Goal: Task Accomplishment & Management: Use online tool/utility

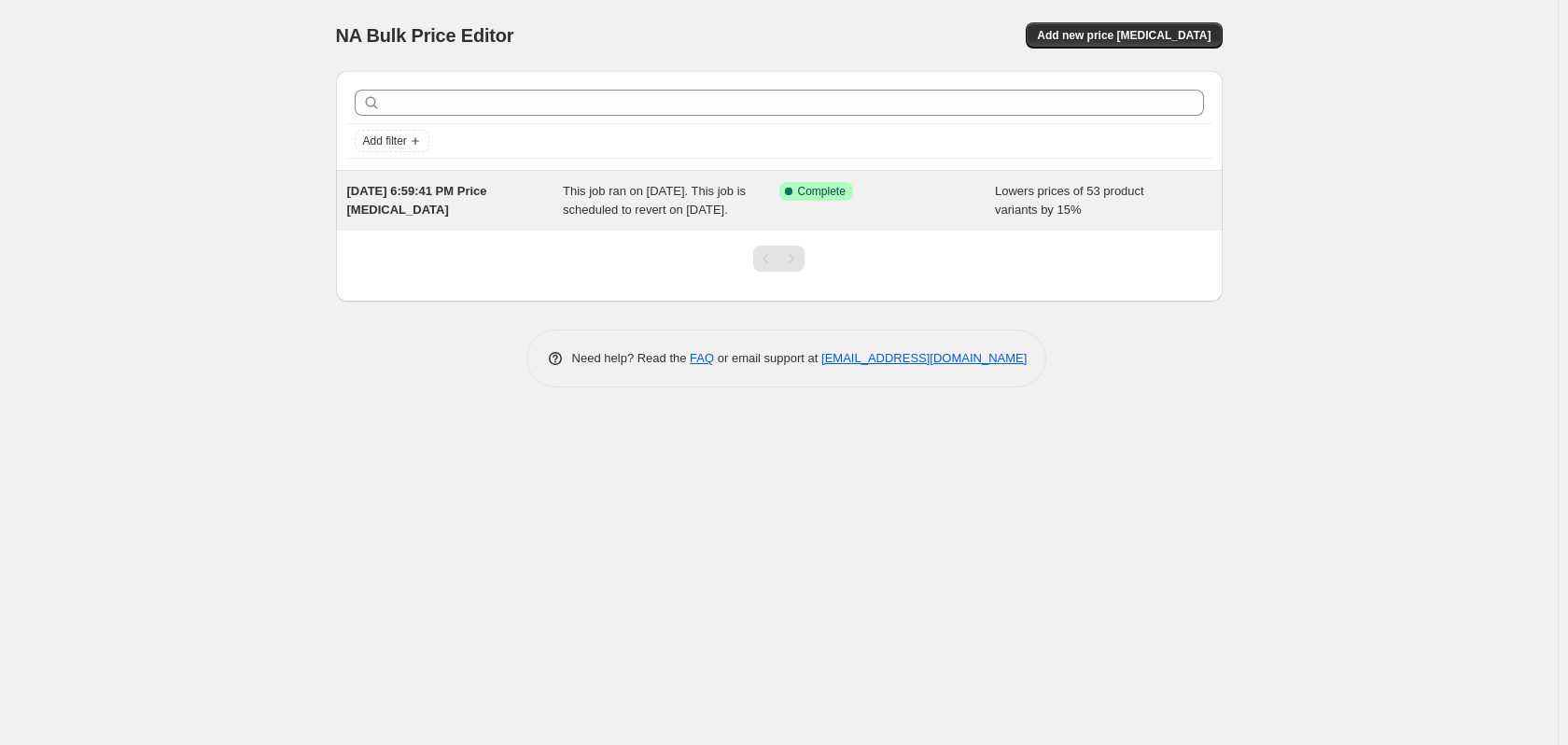
click at [418, 190] on span "[DATE] 6:59:41 PM Price [MEDICAL_DATA]" at bounding box center [418, 200] width 140 height 33
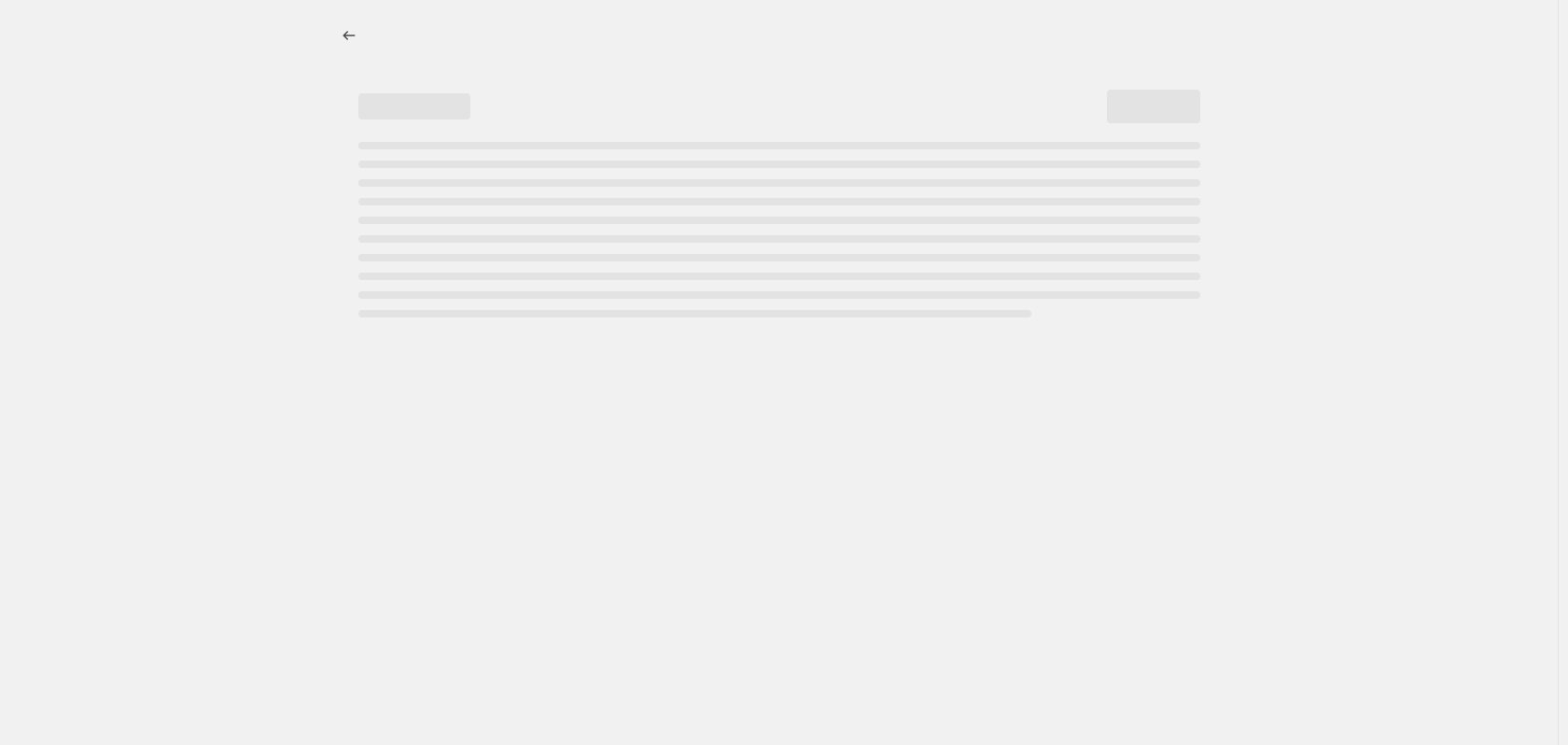
select select "percentage"
select select "collection"
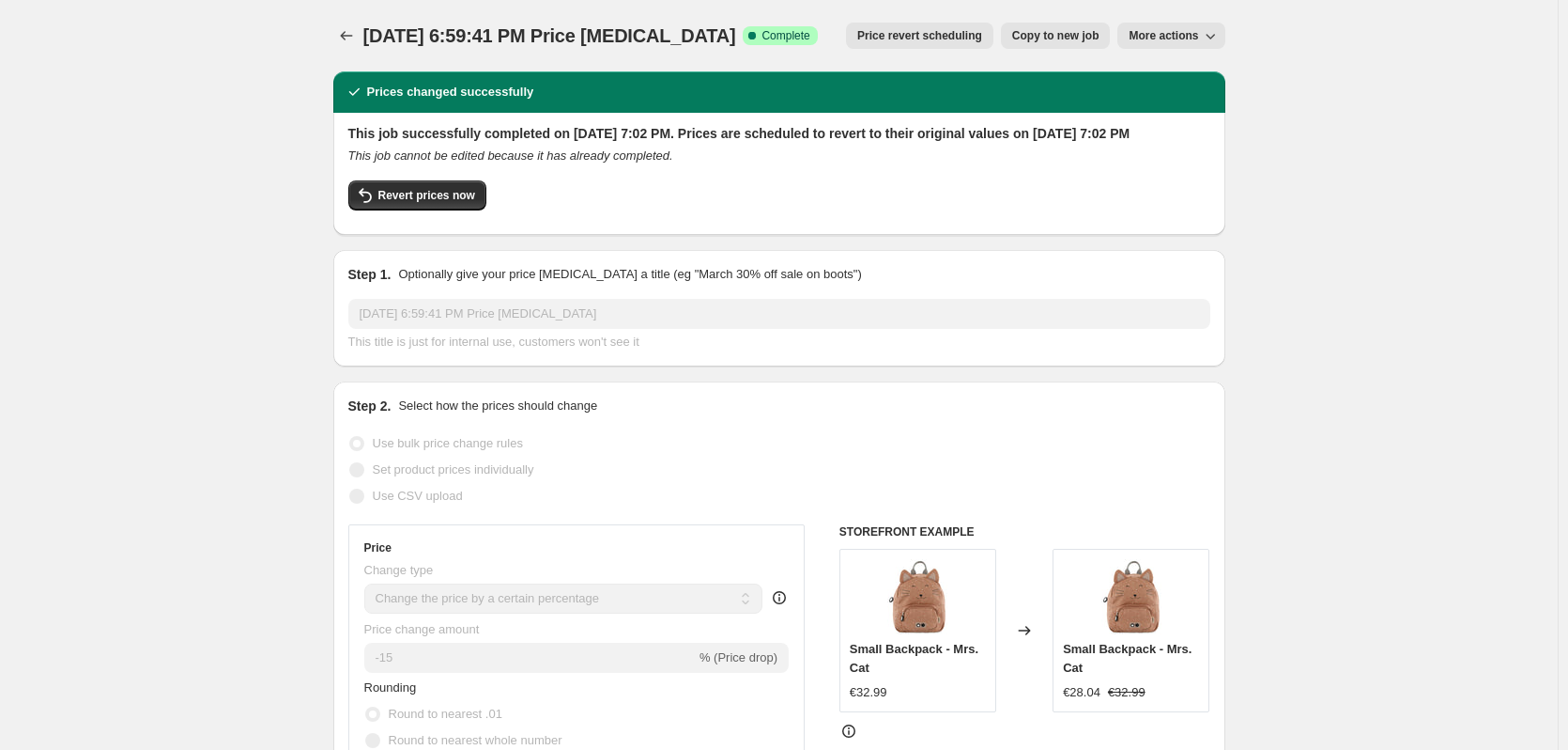
click at [1166, 31] on span "More actions" at bounding box center [1163, 36] width 69 height 15
click at [1067, 31] on span "Copy to new job" at bounding box center [1056, 36] width 87 height 15
select select "percentage"
select select "collection"
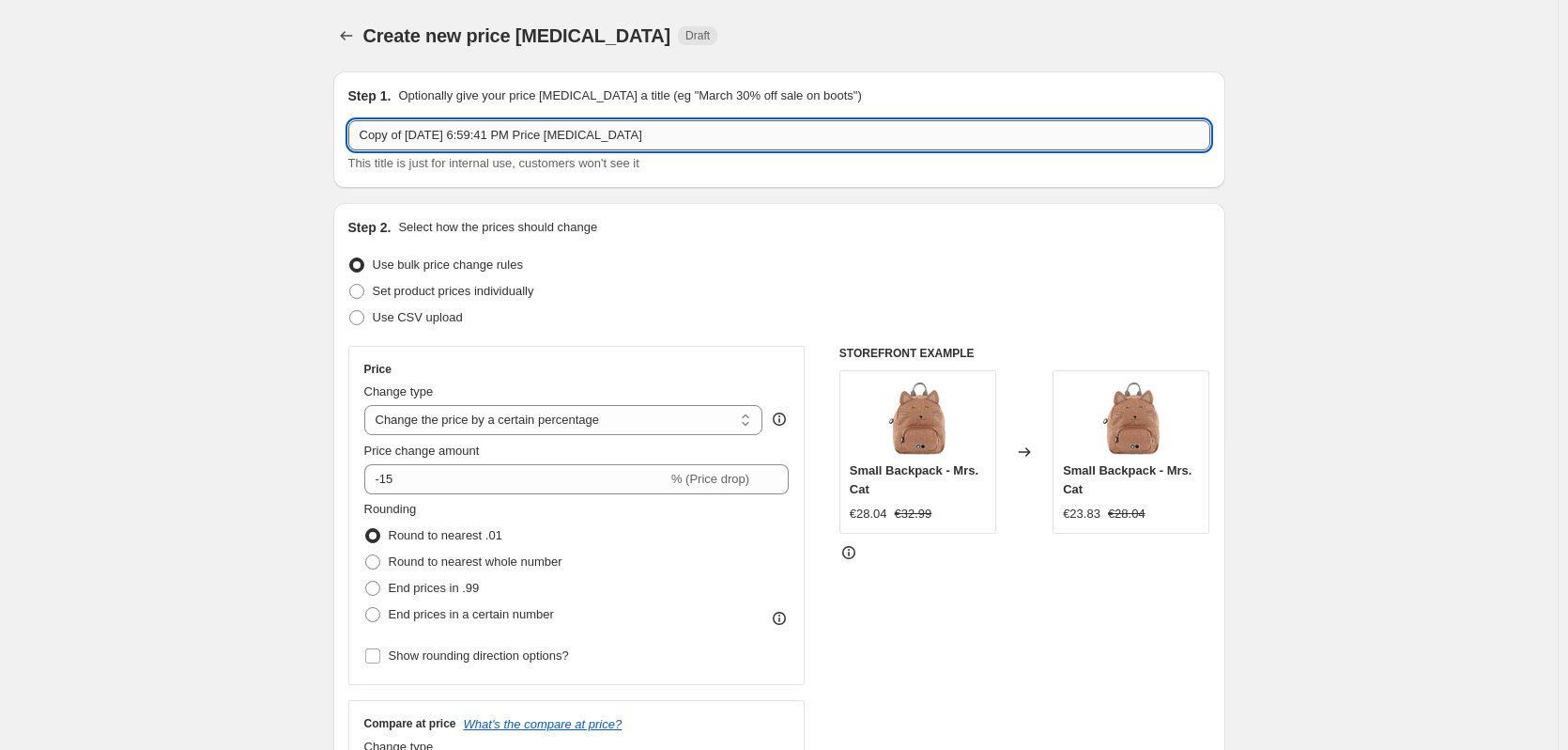
click at [570, 132] on input "Copy of [DATE] 6:59:41 PM Price [MEDICAL_DATA]" at bounding box center [779, 135] width 862 height 30
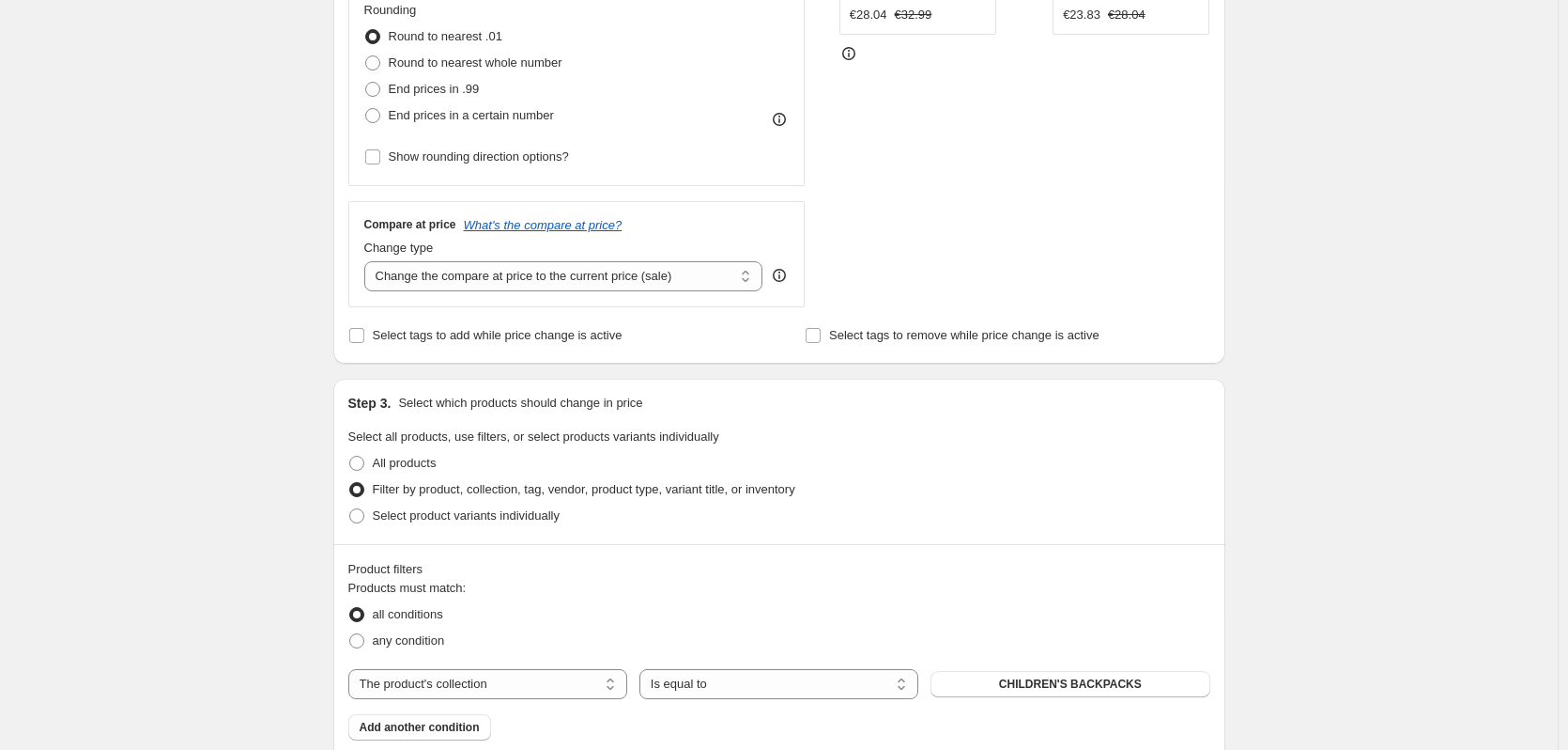
scroll to position [506, 0]
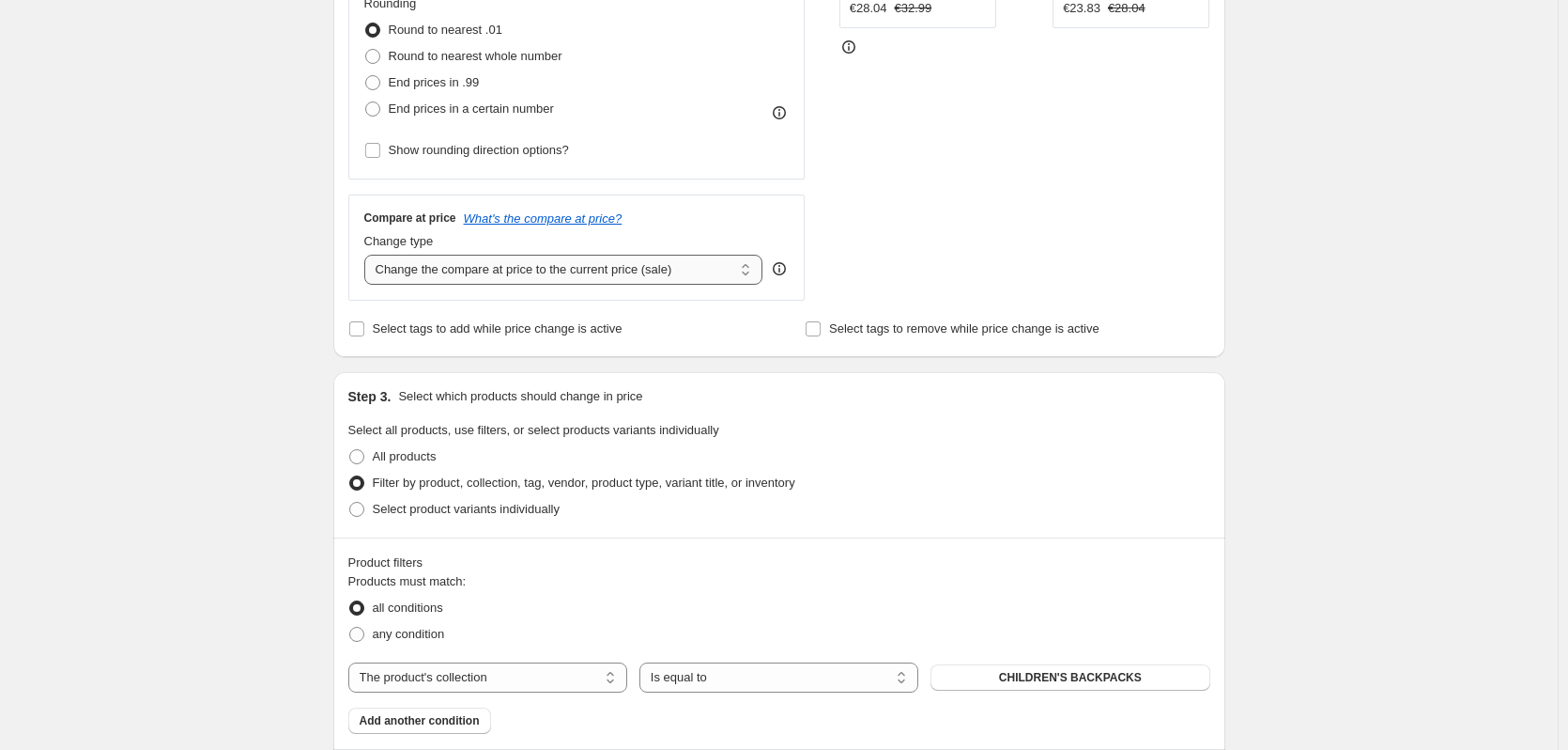
click at [587, 263] on select "Change the compare at price to the current price (sale) Change the compare at p…" at bounding box center [564, 270] width 399 height 30
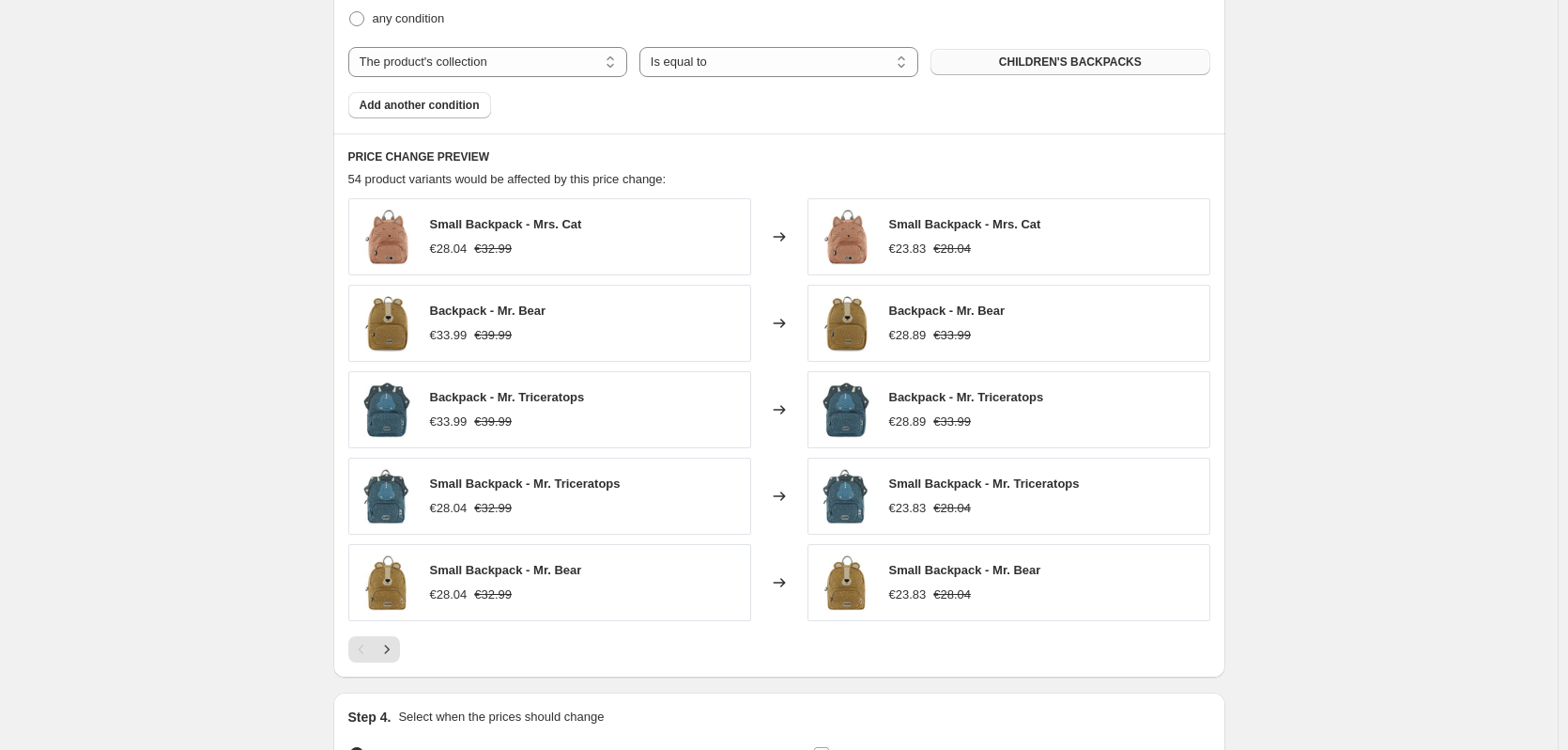
scroll to position [1122, 0]
click at [396, 647] on icon "Next" at bounding box center [387, 648] width 19 height 19
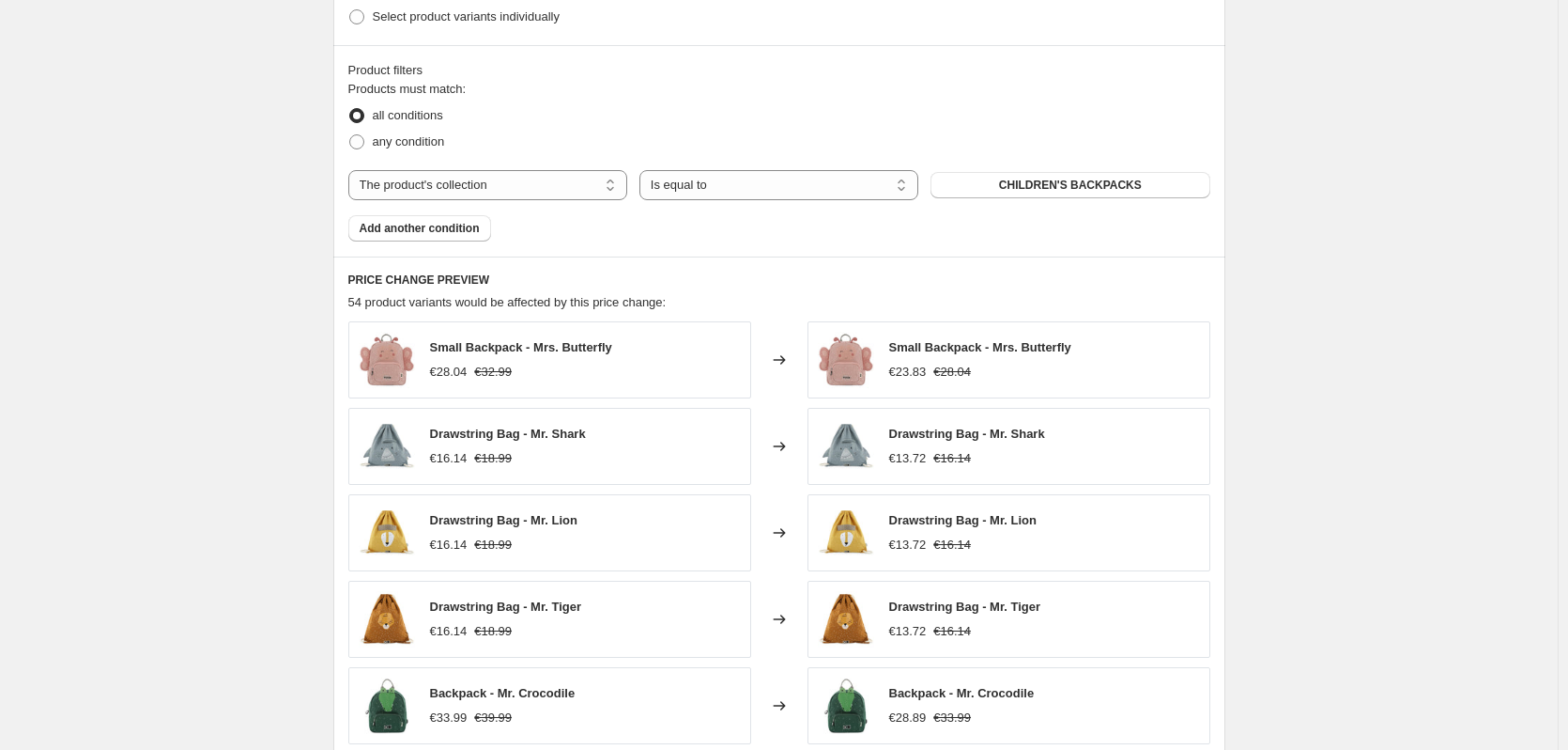
scroll to position [1340, 0]
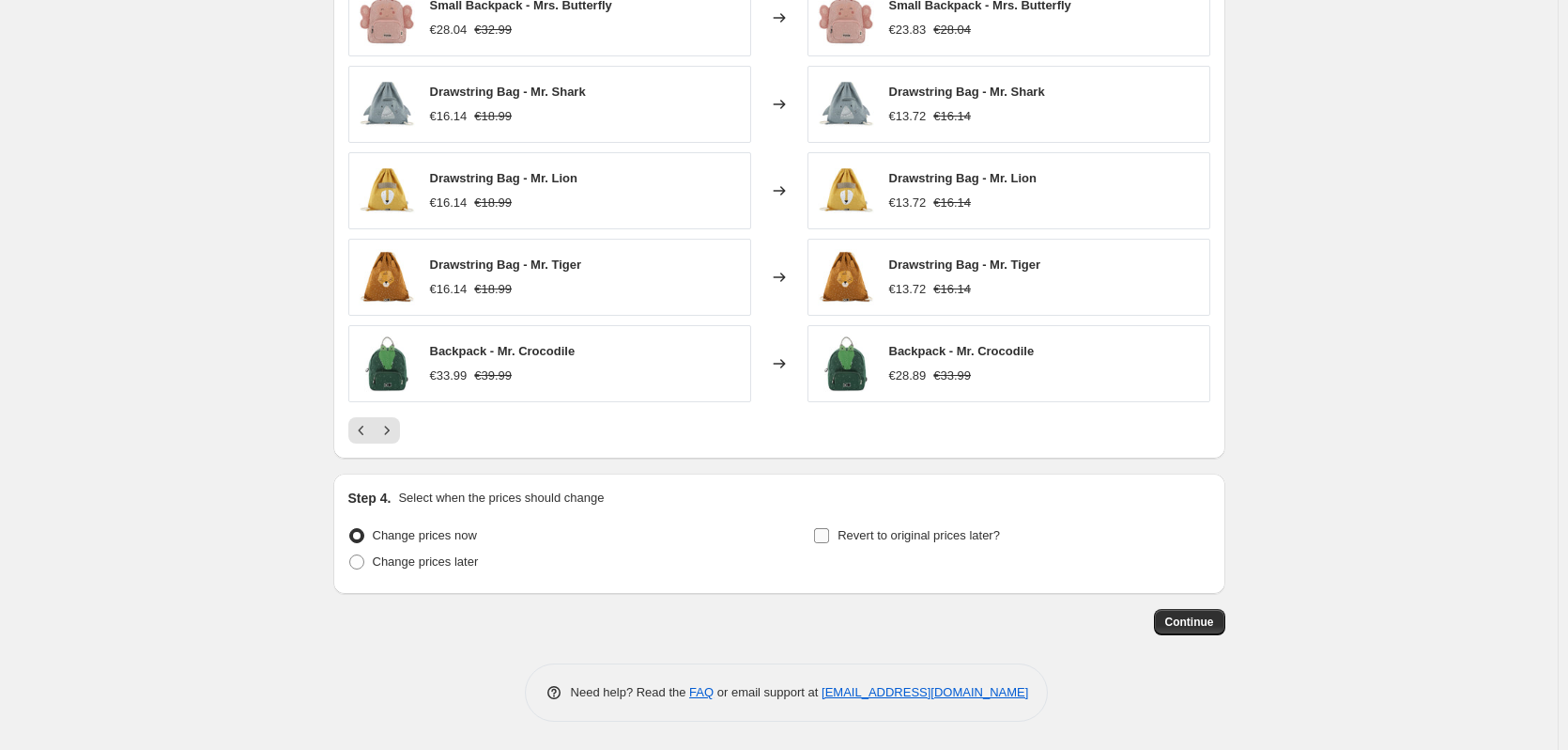
click at [822, 538] on input "Revert to original prices later?" at bounding box center [822, 535] width 15 height 15
checkbox input "true"
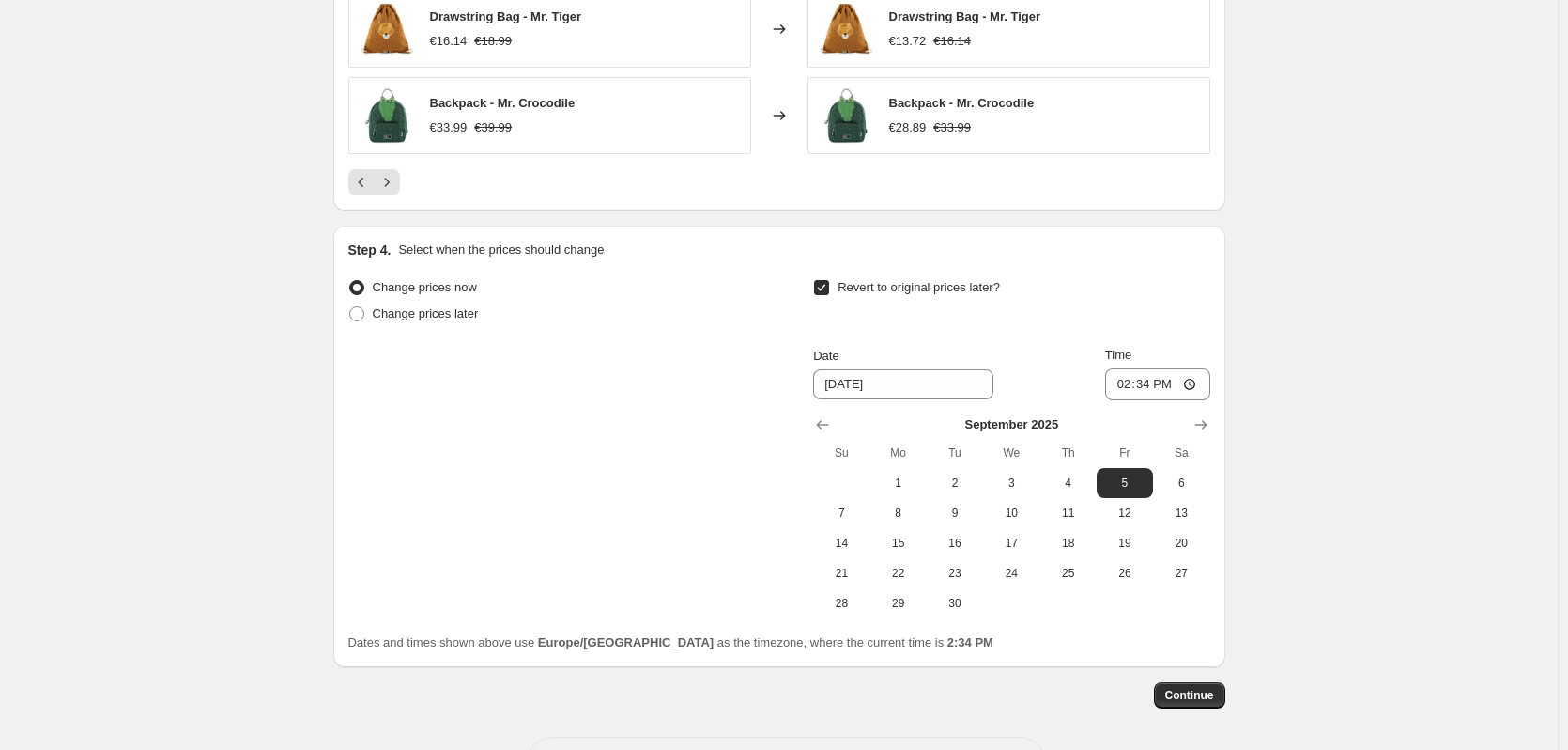
scroll to position [1589, 0]
click at [926, 376] on input "[DATE]" at bounding box center [904, 382] width 181 height 30
click at [830, 426] on icon "Show previous month, August 2025" at bounding box center [823, 423] width 19 height 19
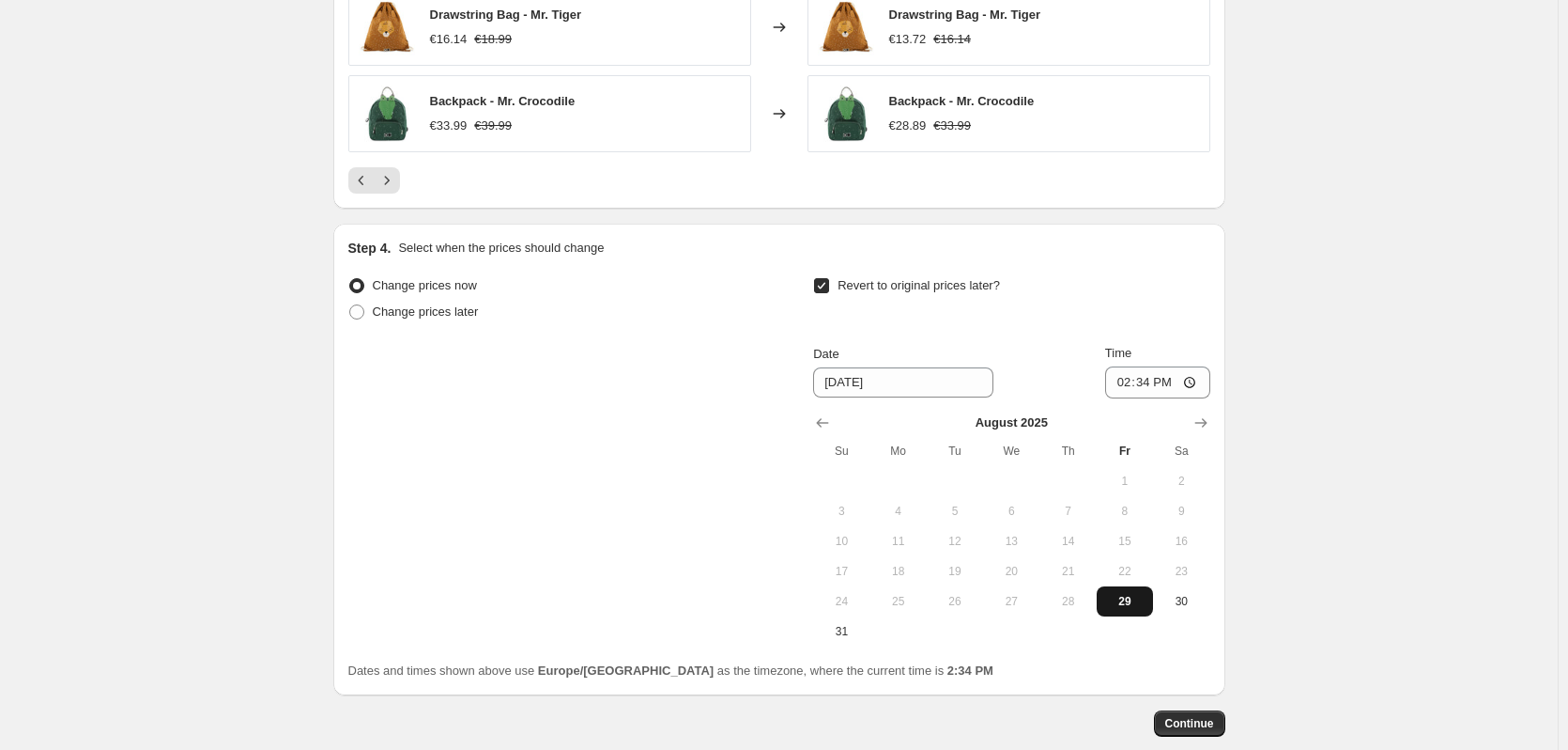
click at [1122, 592] on button "29" at bounding box center [1124, 602] width 56 height 30
click at [1176, 391] on input "14:34" at bounding box center [1157, 382] width 105 height 32
click at [1201, 423] on icon "Show next month, September 2025" at bounding box center [1201, 423] width 19 height 19
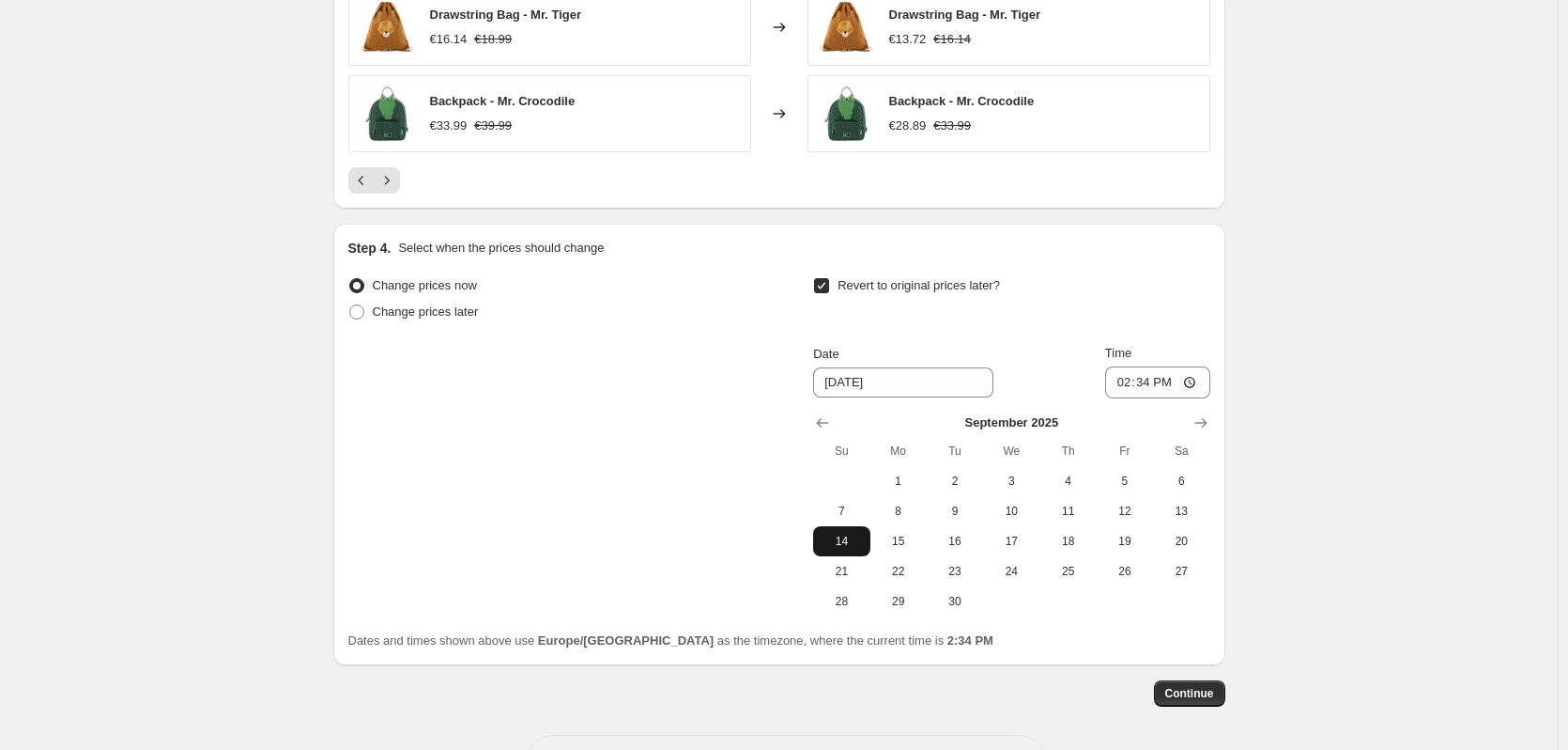
click at [840, 551] on button "14" at bounding box center [841, 541] width 56 height 30
click at [832, 425] on icon "Show previous month, August 2025" at bounding box center [823, 423] width 19 height 19
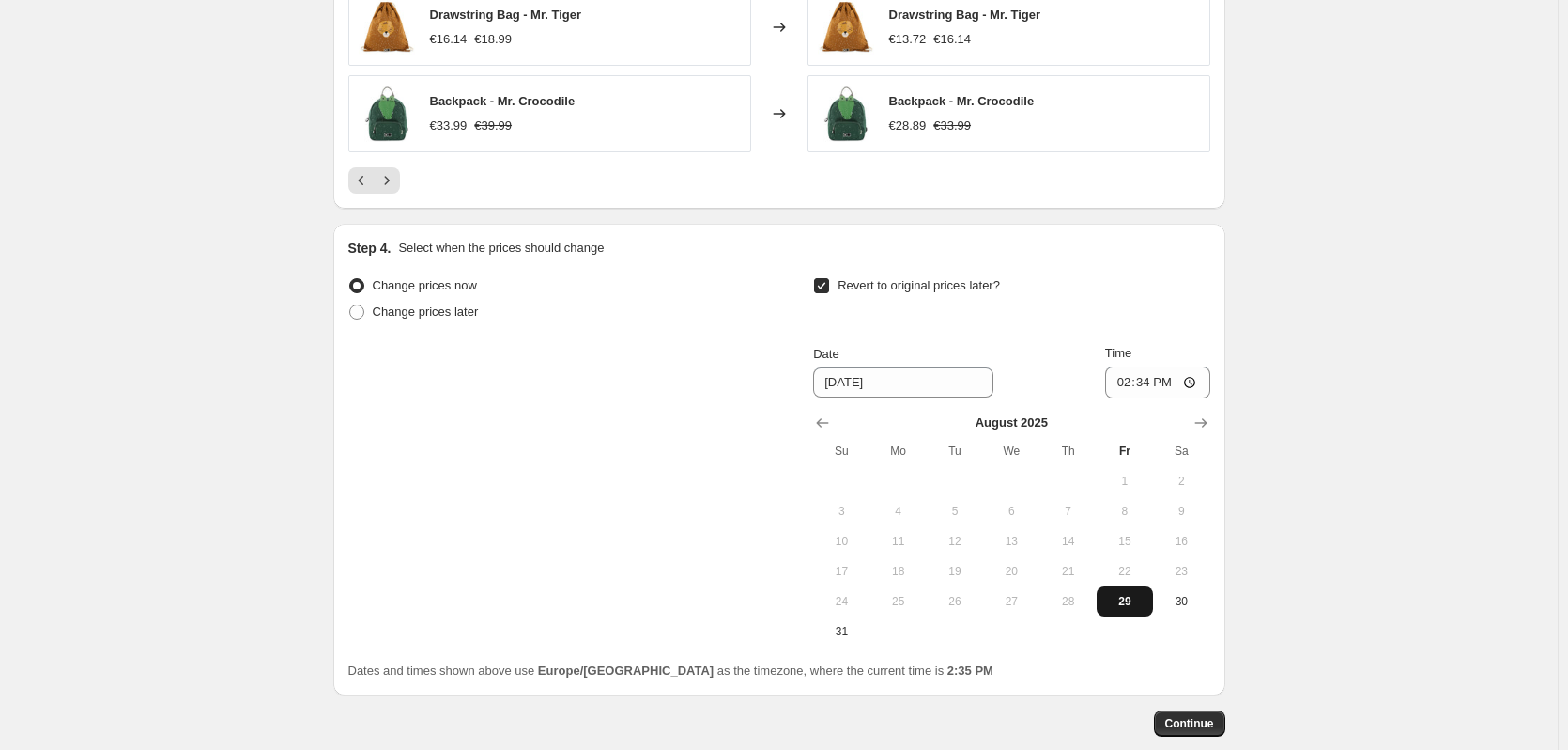
click at [1126, 591] on button "29" at bounding box center [1124, 602] width 56 height 30
type input "[DATE]"
click at [362, 315] on span at bounding box center [357, 312] width 15 height 15
click at [351, 305] on input "Change prices later" at bounding box center [350, 304] width 1 height 1
radio input "true"
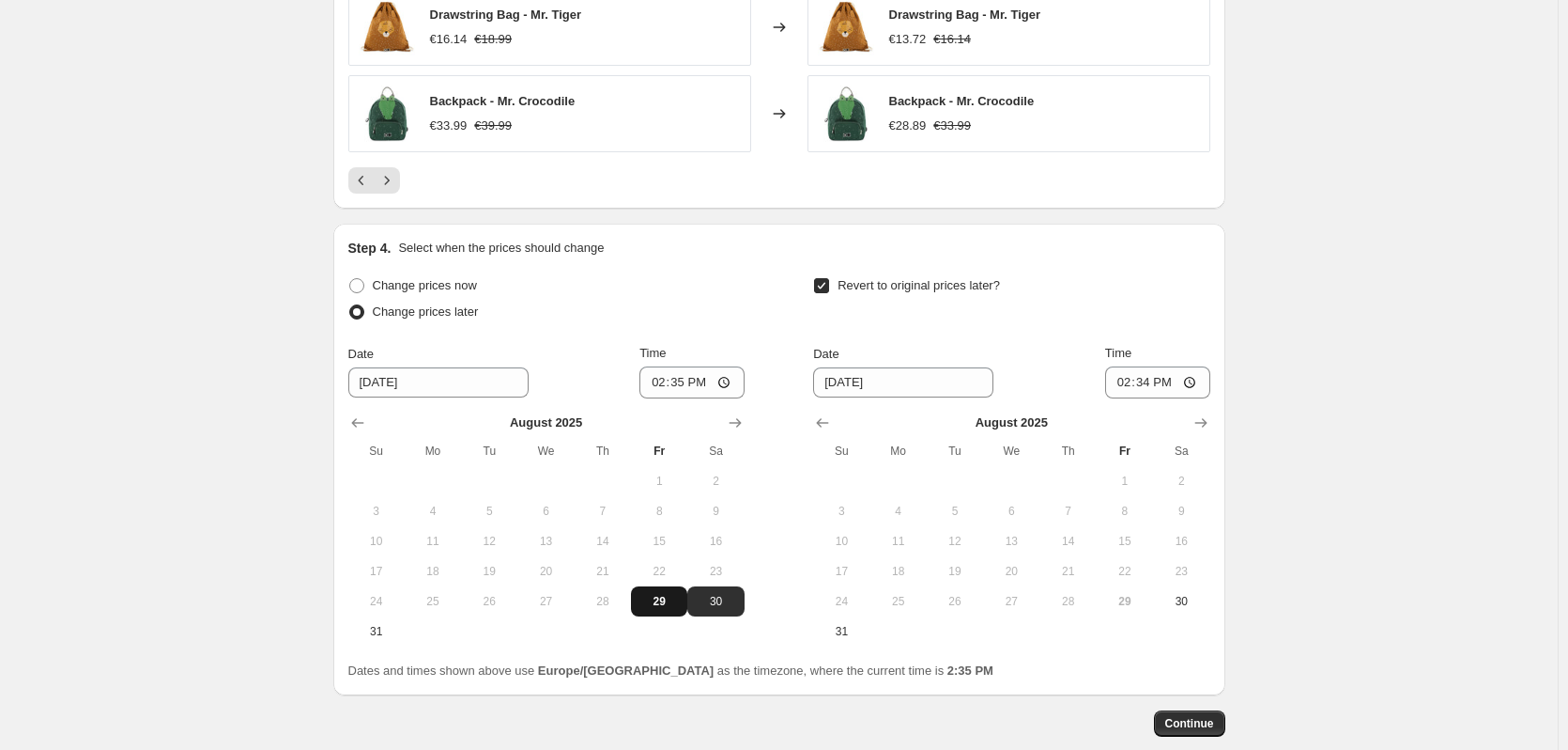
click at [665, 589] on button "29" at bounding box center [659, 602] width 56 height 30
type input "[DATE]"
click at [1208, 429] on icon "Show next month, September 2025" at bounding box center [1201, 423] width 19 height 19
click at [862, 536] on span "14" at bounding box center [841, 541] width 41 height 15
type input "[DATE]"
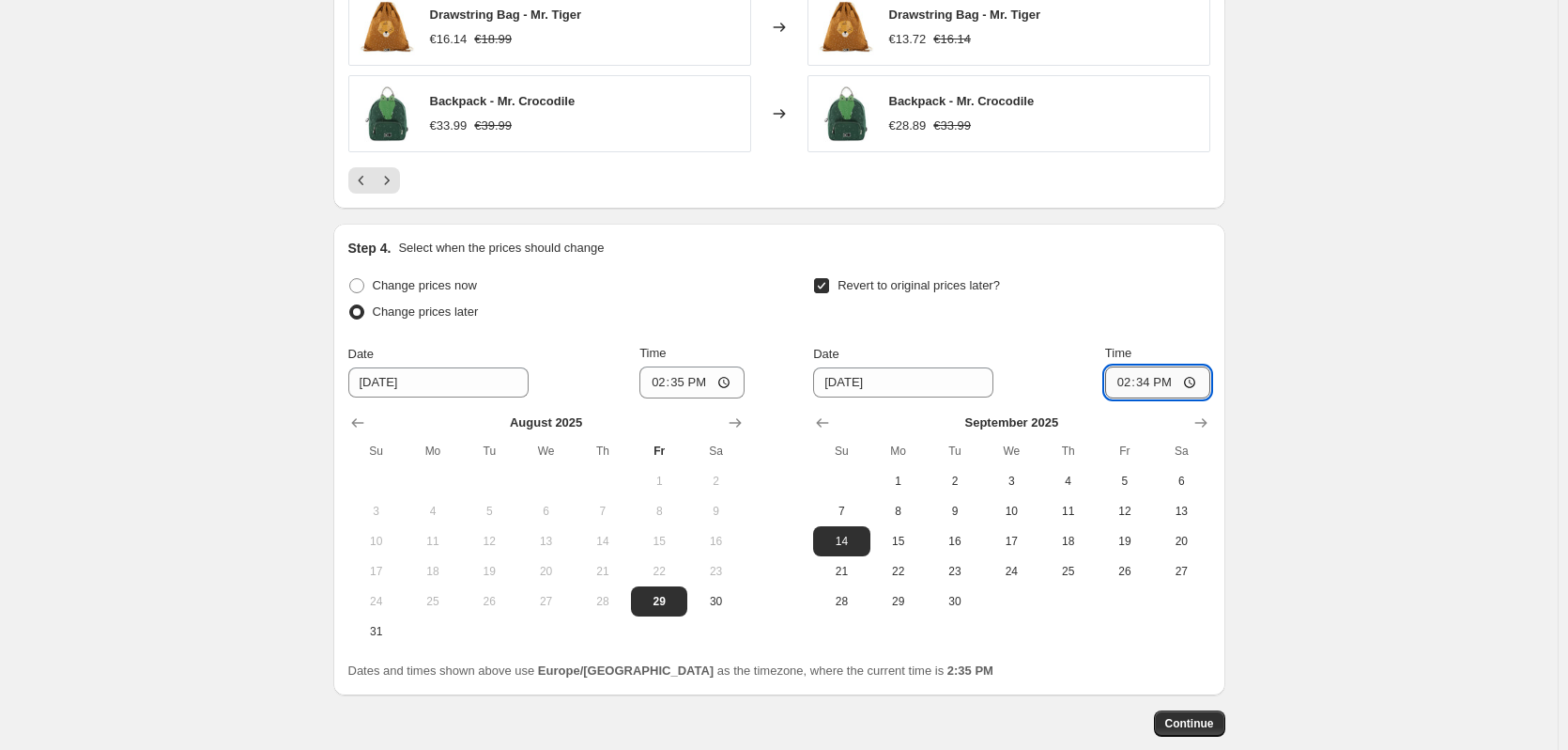
click at [1157, 388] on input "14:34" at bounding box center [1157, 382] width 105 height 32
click at [1152, 388] on input "14:34" at bounding box center [1157, 382] width 105 height 32
click at [1138, 380] on input "14:34" at bounding box center [1157, 382] width 105 height 32
click at [1132, 382] on input "14:34" at bounding box center [1157, 382] width 105 height 32
type input "23:59"
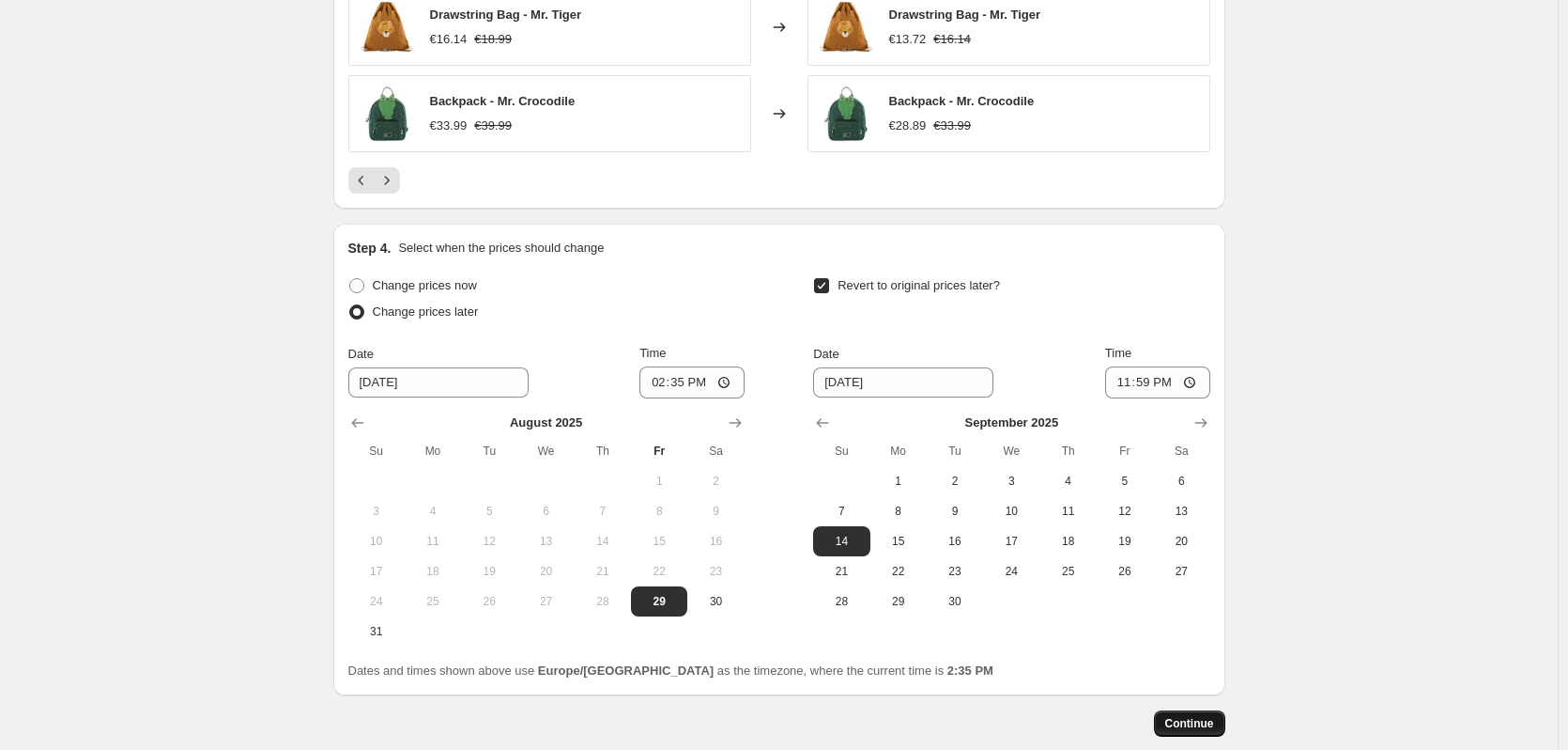
click at [1186, 726] on span "Continue" at bounding box center [1189, 723] width 48 height 15
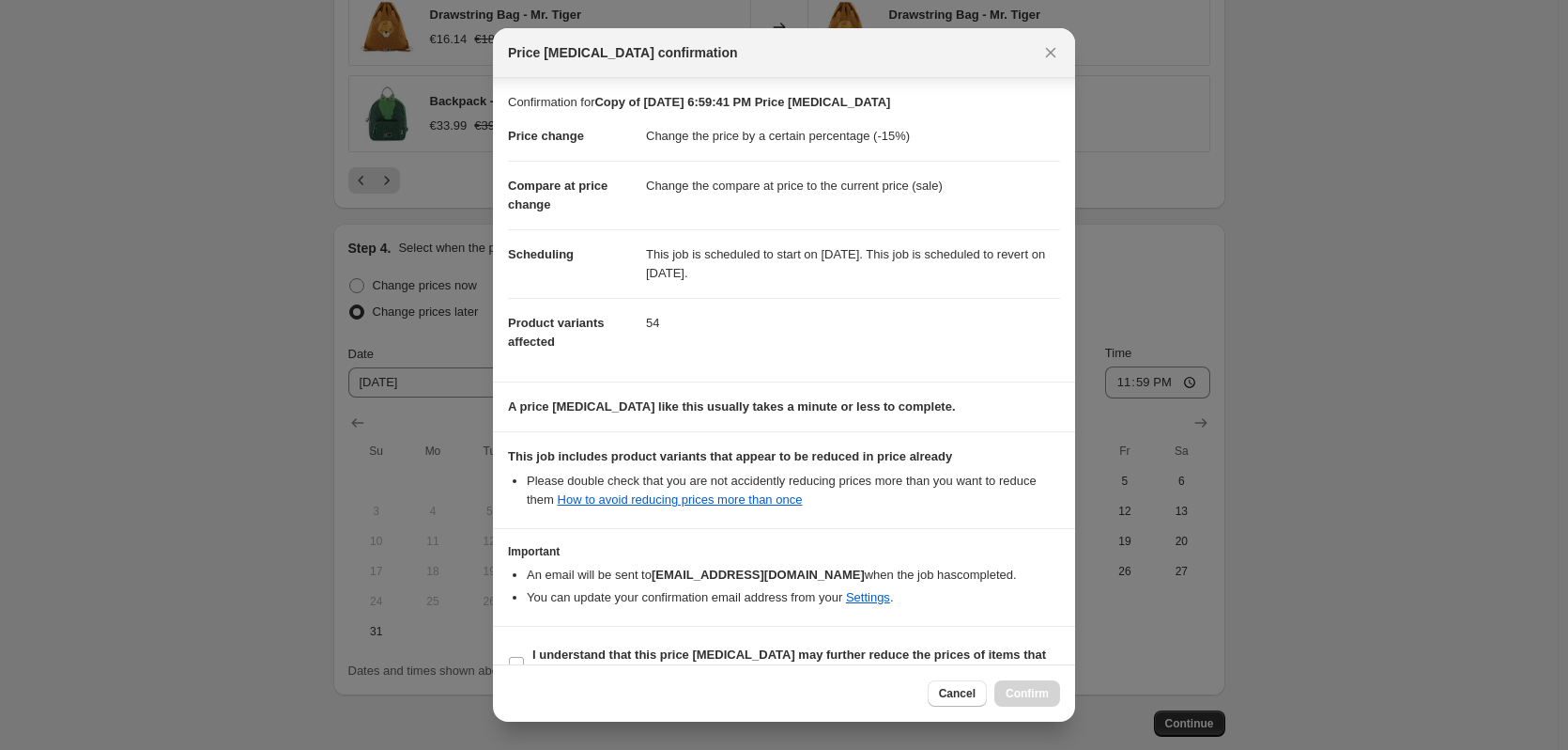
scroll to position [38, 0]
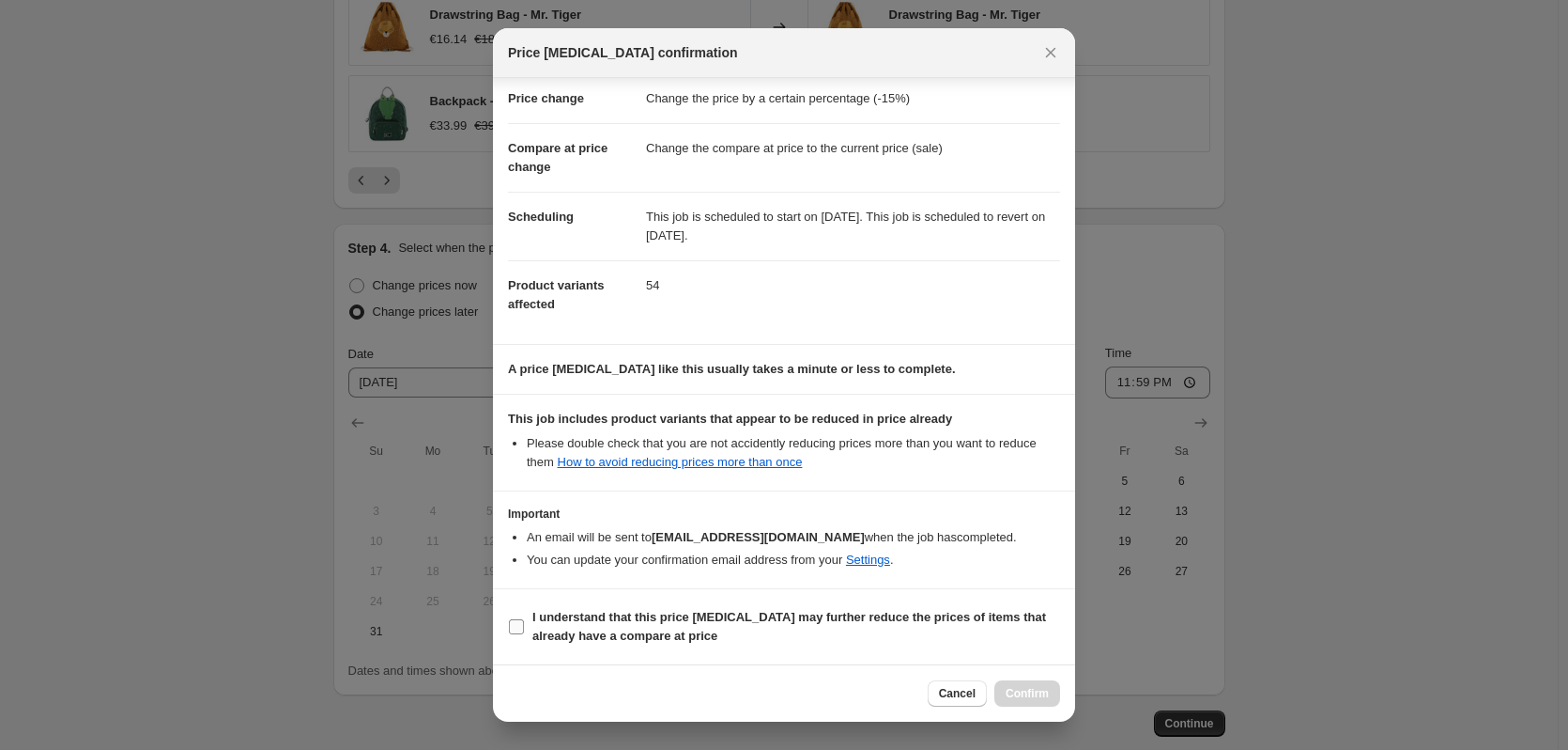
click at [517, 623] on input "I understand that this price [MEDICAL_DATA] may further reduce the prices of it…" at bounding box center [517, 626] width 15 height 15
checkbox input "true"
click at [1029, 701] on button "Confirm" at bounding box center [1026, 693] width 66 height 27
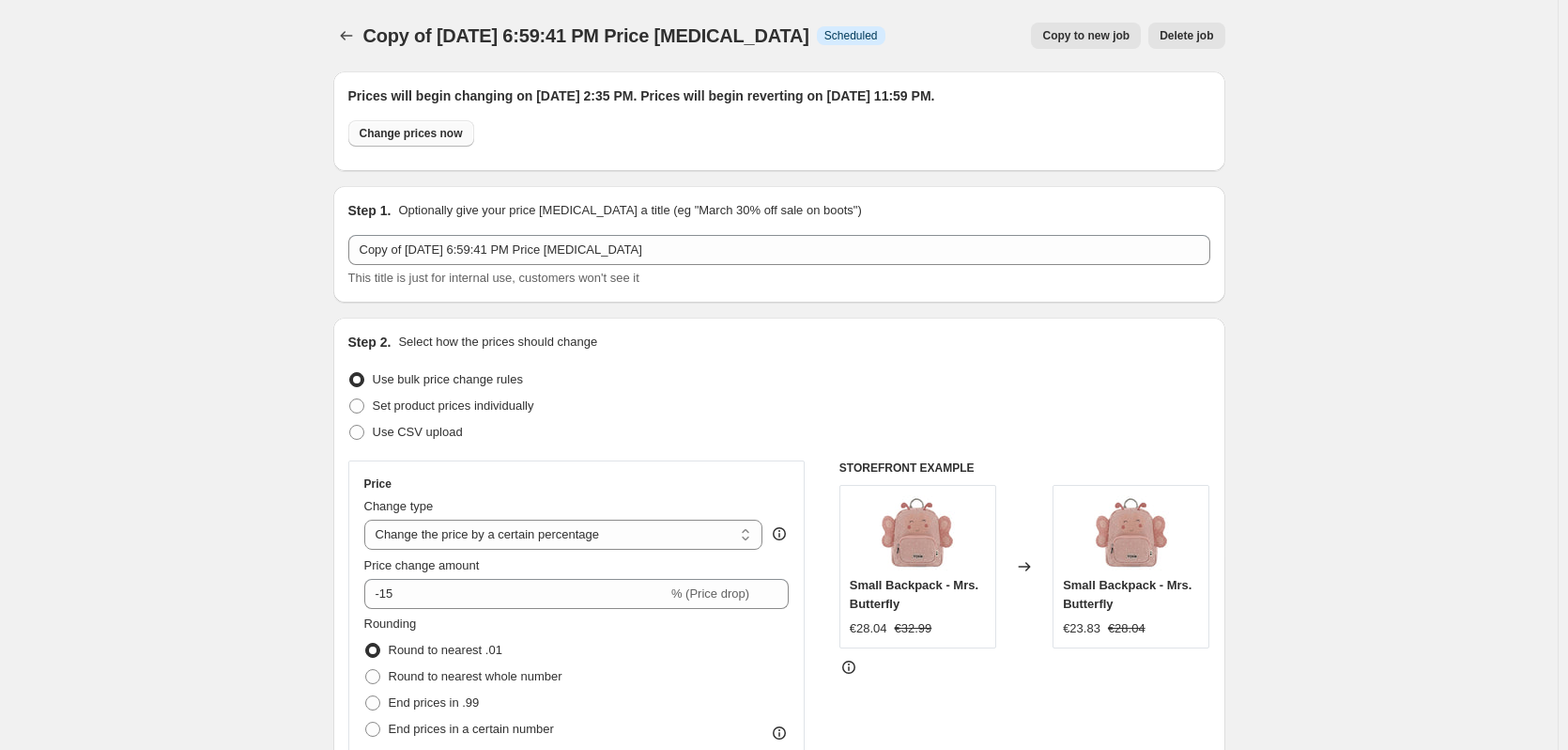
click at [418, 141] on button "Change prices now" at bounding box center [411, 133] width 125 height 27
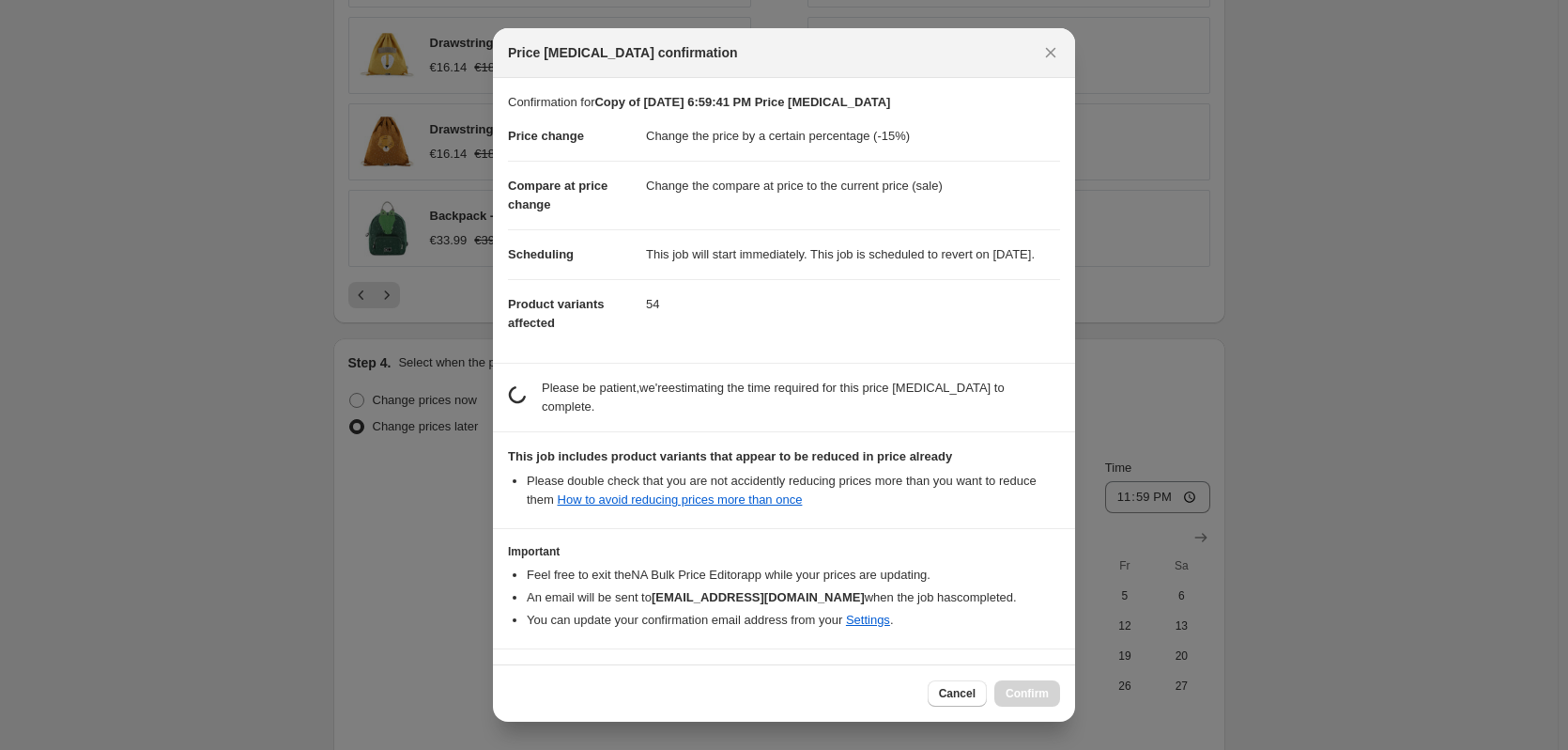
radio input "true"
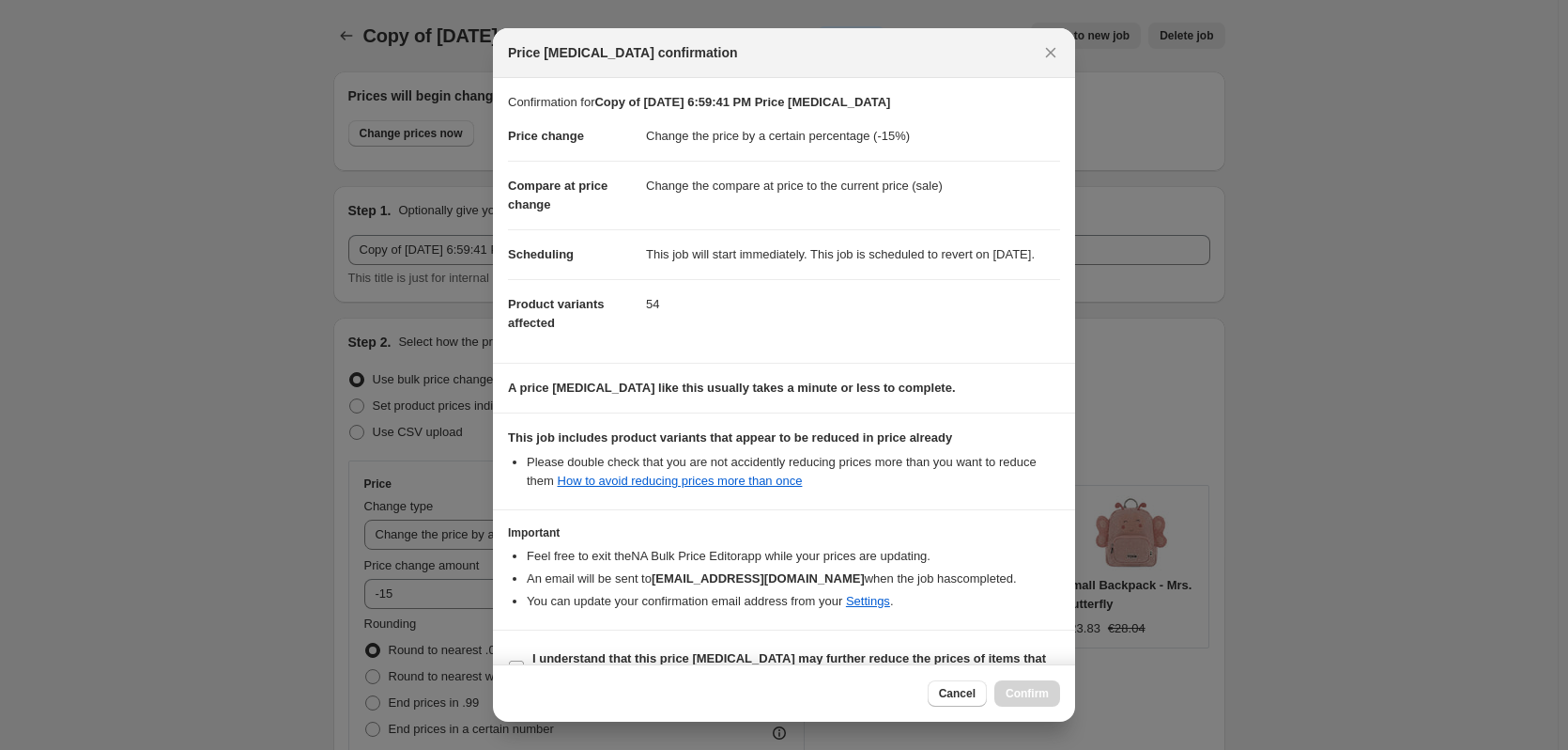
scroll to position [60, 0]
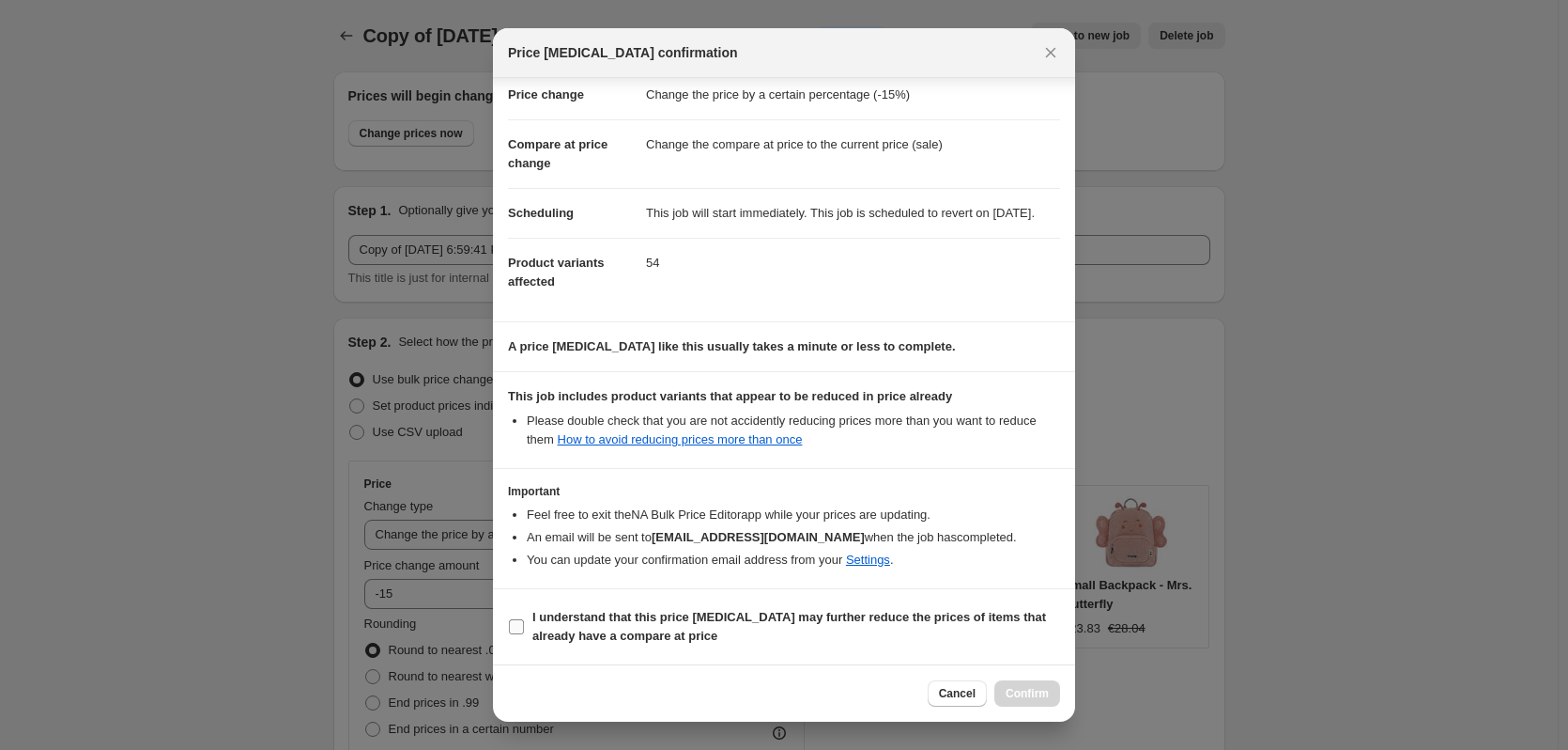
click at [528, 622] on label "I understand that this price [MEDICAL_DATA] may further reduce the prices of it…" at bounding box center [784, 625] width 552 height 45
click at [524, 622] on input "I understand that this price [MEDICAL_DATA] may further reduce the prices of it…" at bounding box center [517, 626] width 15 height 15
checkbox input "true"
click at [1023, 697] on span "Confirm" at bounding box center [1026, 693] width 43 height 15
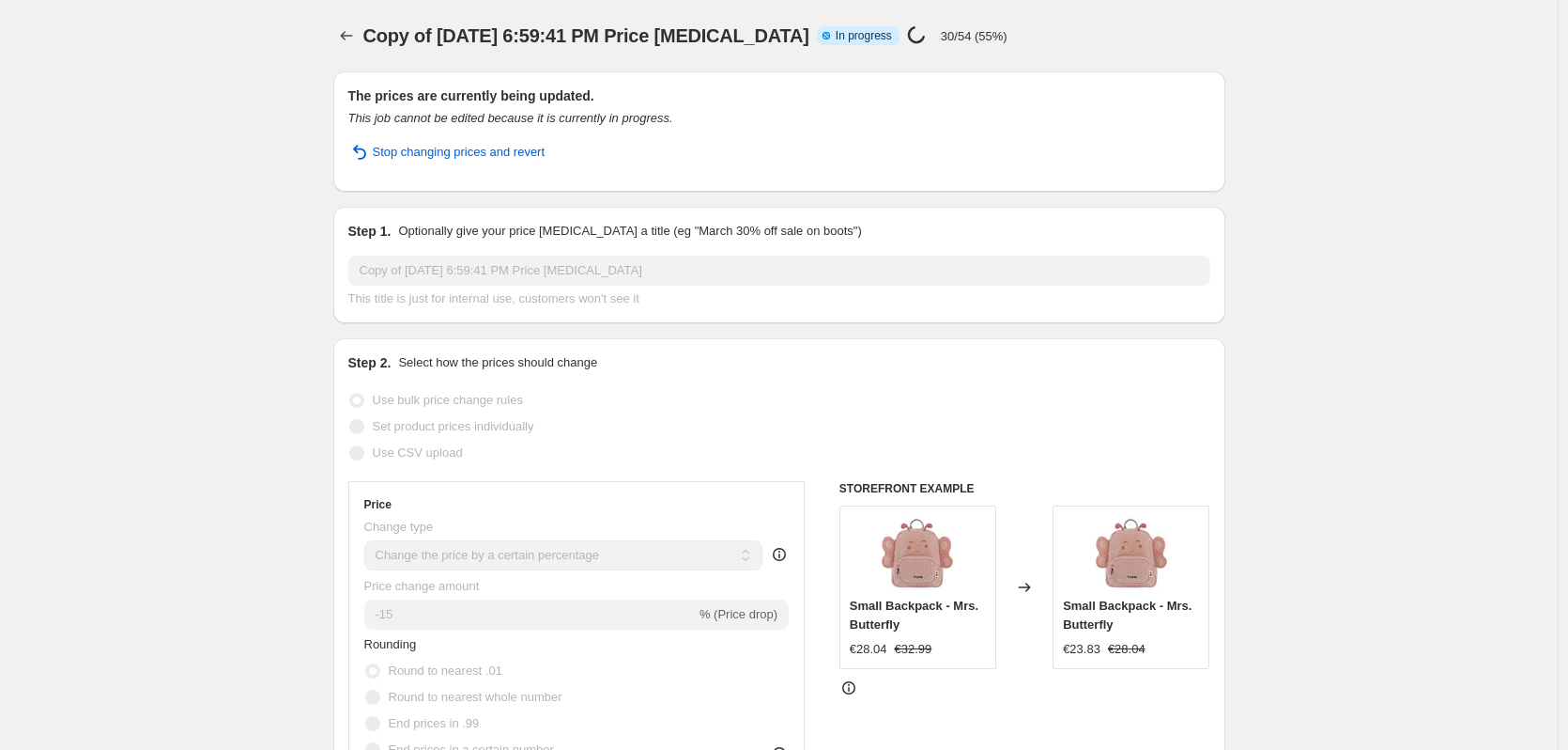
select select "percentage"
select select "collection"
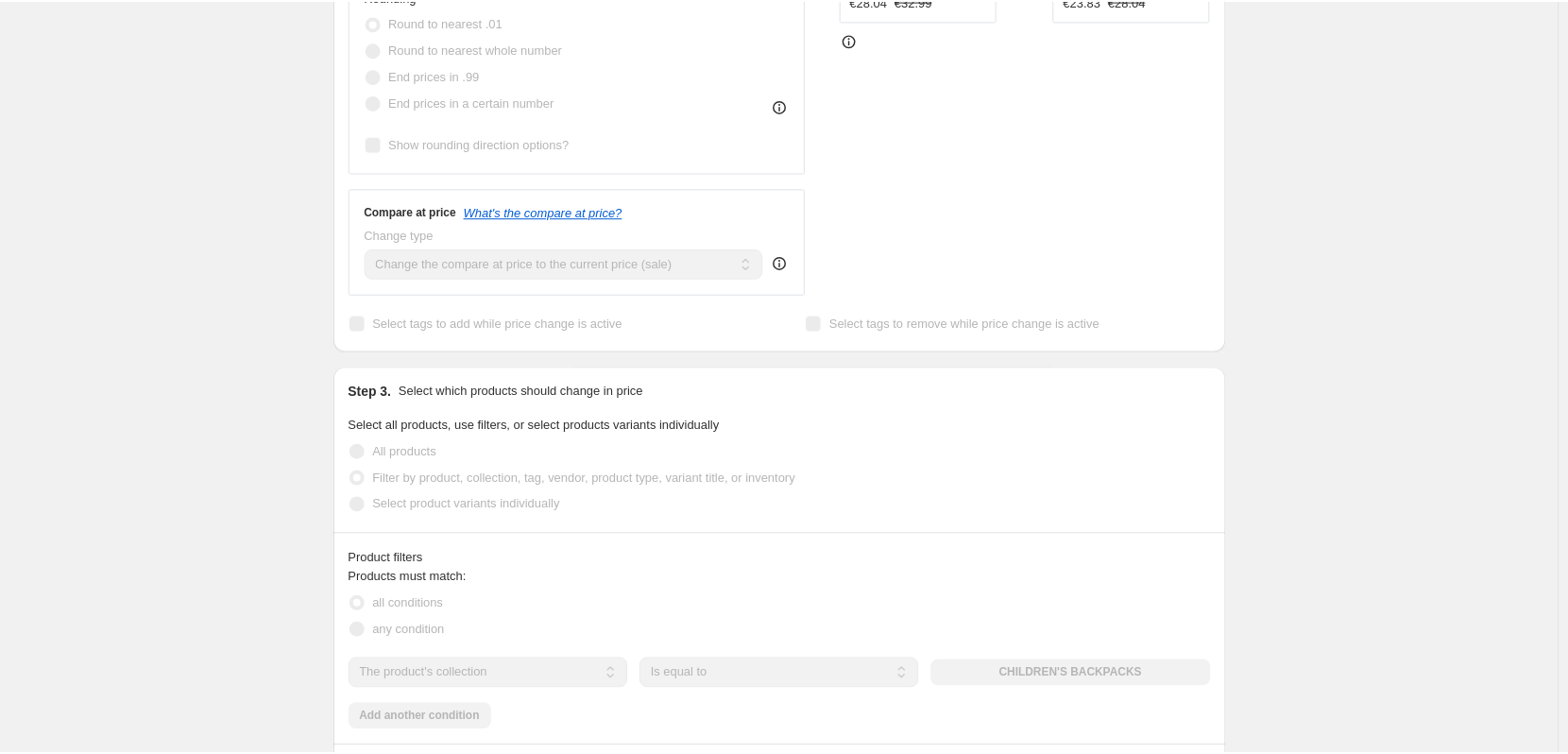
scroll to position [695, 0]
